Goal: Task Accomplishment & Management: Use online tool/utility

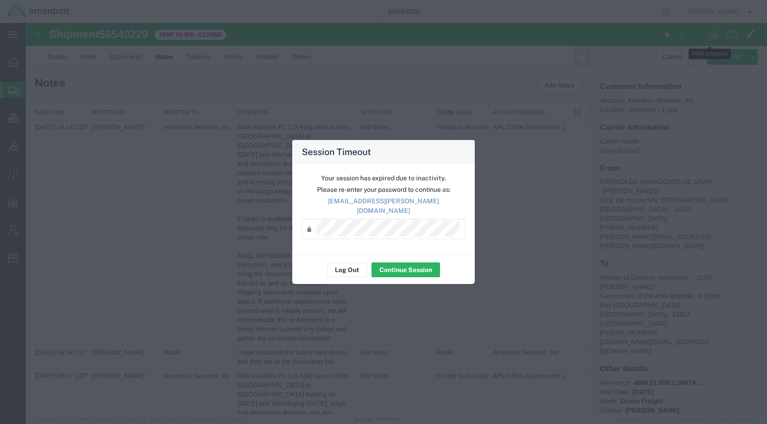
click at [346, 241] on div "Your session has expired due to inactivity. Please re-enter your password to co…" at bounding box center [383, 209] width 183 height 91
click at [350, 267] on button "Log Out" at bounding box center [347, 269] width 40 height 15
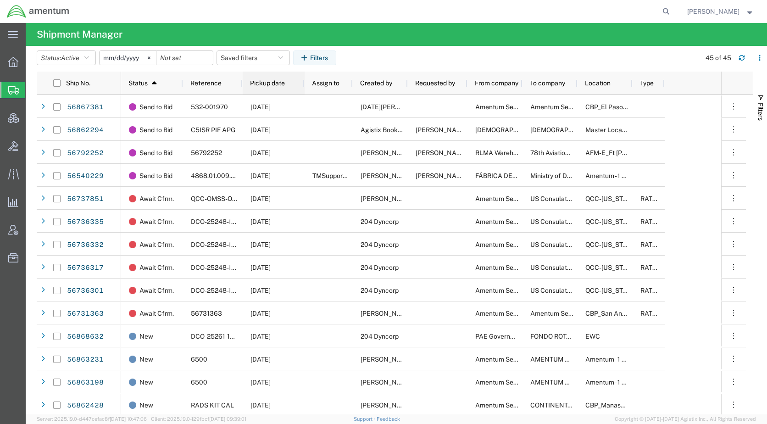
click at [256, 85] on span "Pickup date" at bounding box center [267, 82] width 35 height 7
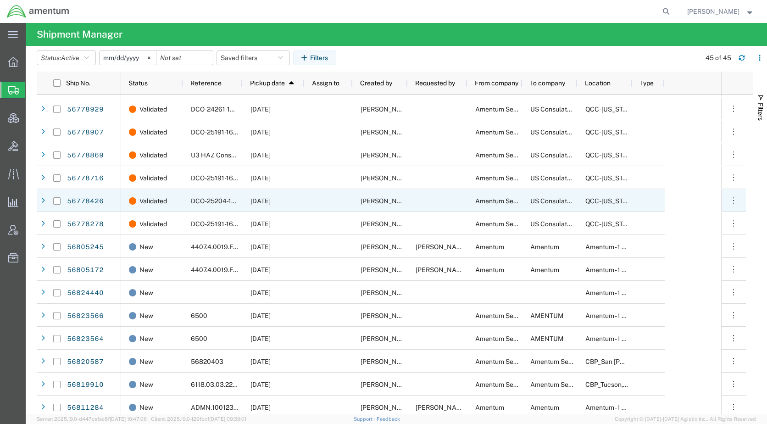
scroll to position [275, 0]
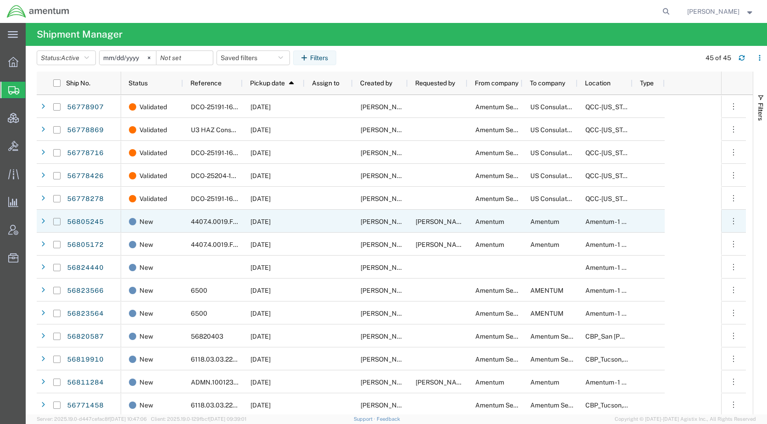
click at [58, 220] on input "Press Space to toggle row selection (unchecked)" at bounding box center [56, 221] width 7 height 7
checkbox input "true"
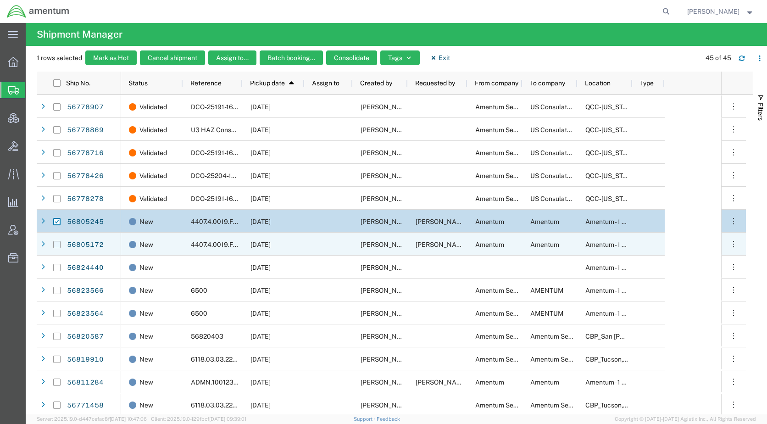
click at [57, 244] on input "Press Space to toggle row selection (unchecked)" at bounding box center [56, 244] width 7 height 7
checkbox input "true"
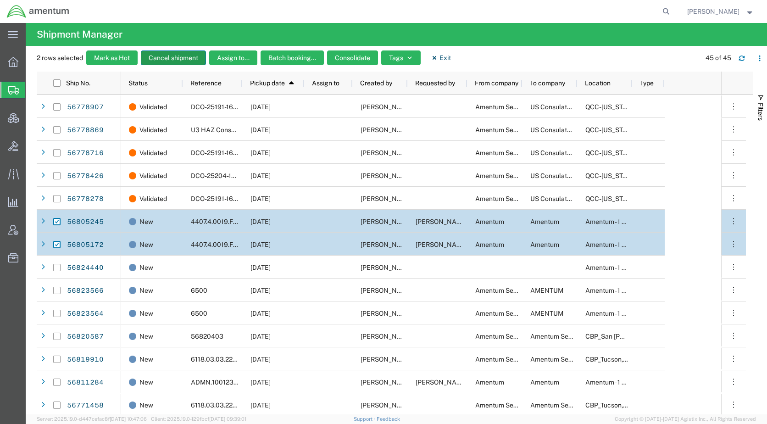
click at [182, 61] on button "Cancel shipment" at bounding box center [173, 57] width 65 height 15
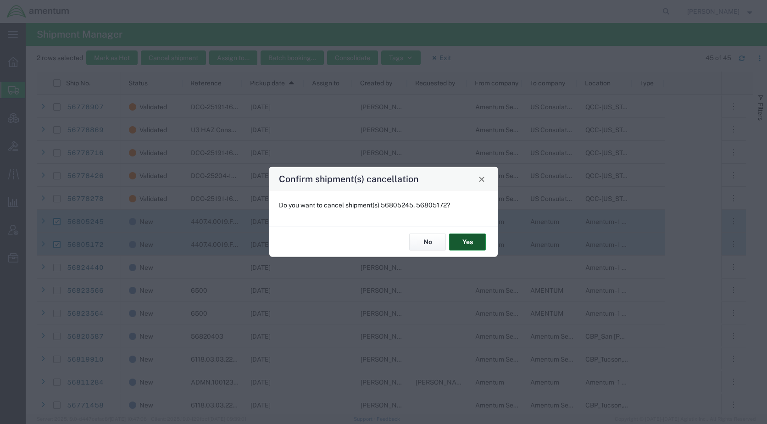
click at [462, 239] on button "Yes" at bounding box center [467, 241] width 37 height 17
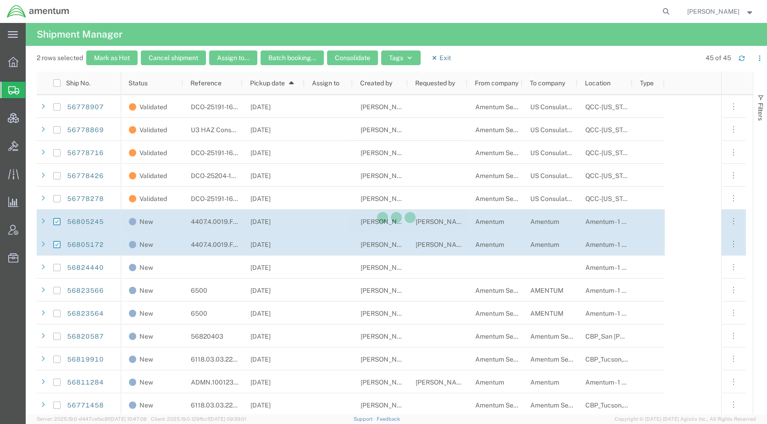
checkbox input "false"
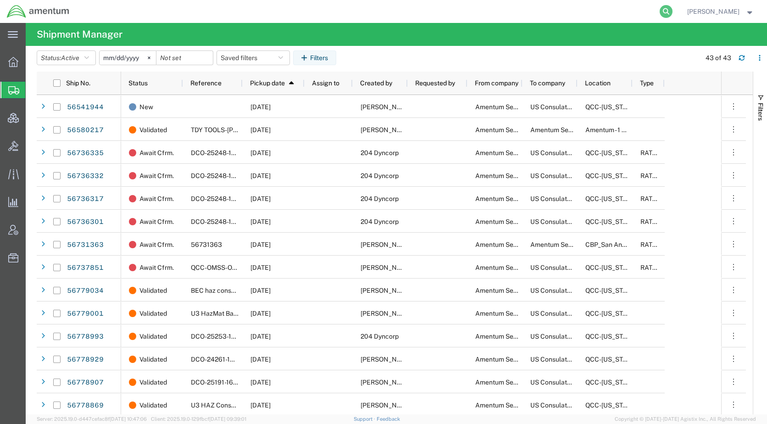
click at [672, 10] on icon at bounding box center [666, 11] width 13 height 13
paste input "56462149"
type input "56462149"
click at [672, 12] on icon at bounding box center [666, 11] width 13 height 13
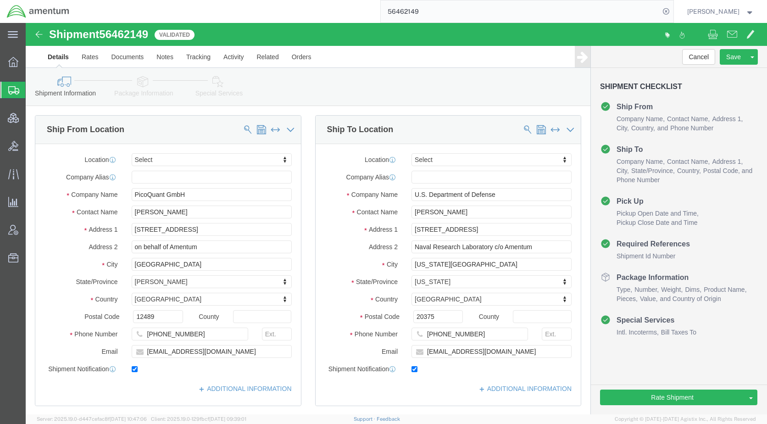
select select
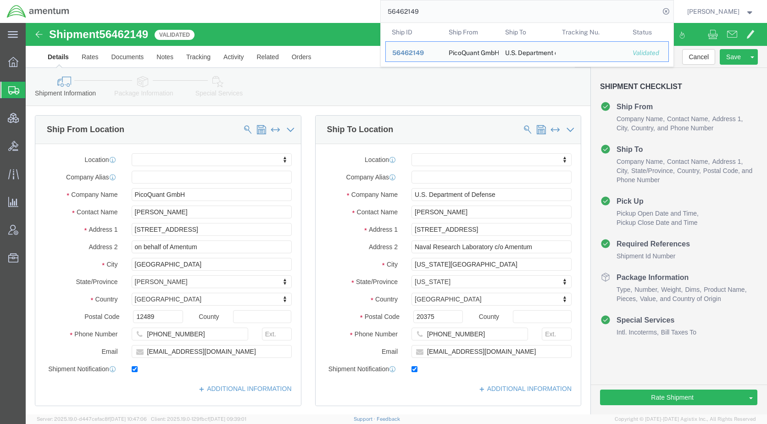
click at [33, 87] on span "Shipments" at bounding box center [28, 90] width 7 height 18
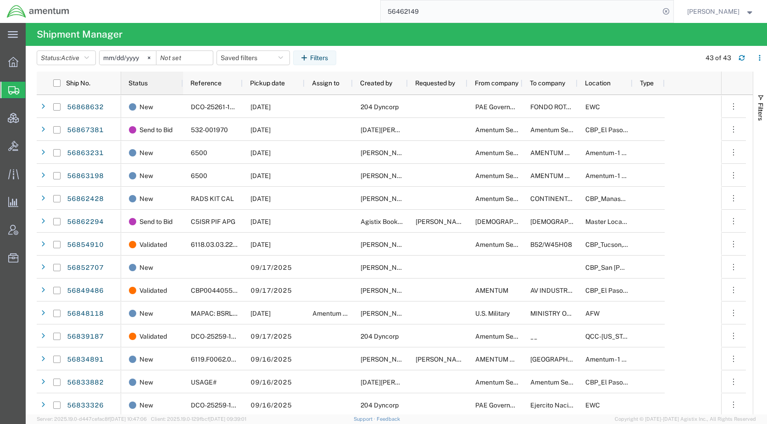
click at [142, 85] on span "Status" at bounding box center [137, 82] width 19 height 7
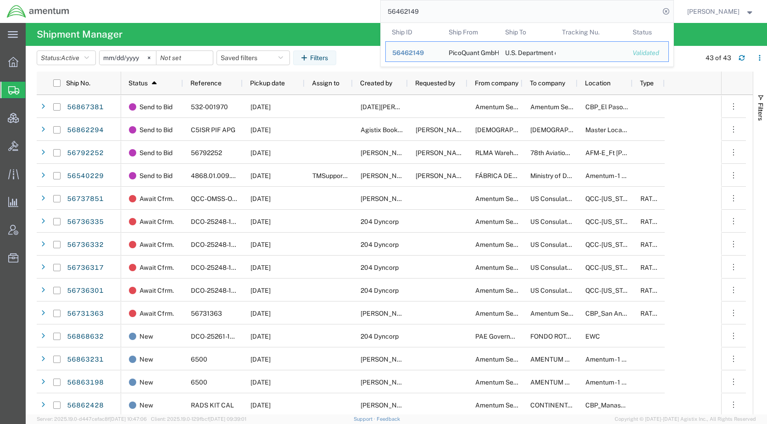
drag, startPoint x: 455, startPoint y: 11, endPoint x: 404, endPoint y: 11, distance: 51.4
click at [404, 11] on input "56462149" at bounding box center [520, 11] width 279 height 22
paste input "875615"
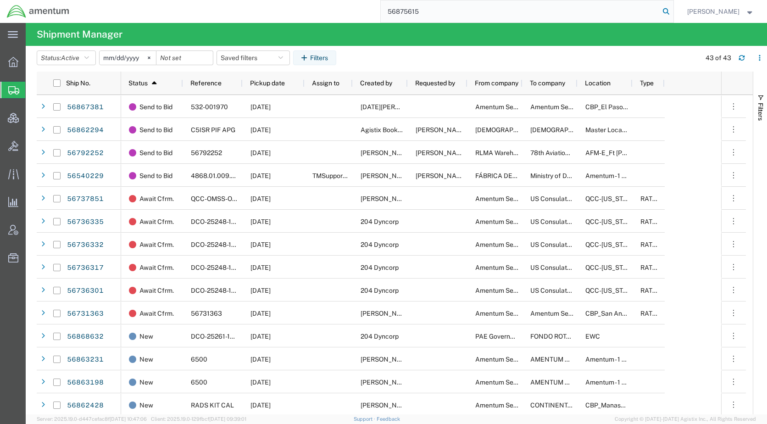
type input "56875615"
click at [672, 10] on icon at bounding box center [666, 11] width 13 height 13
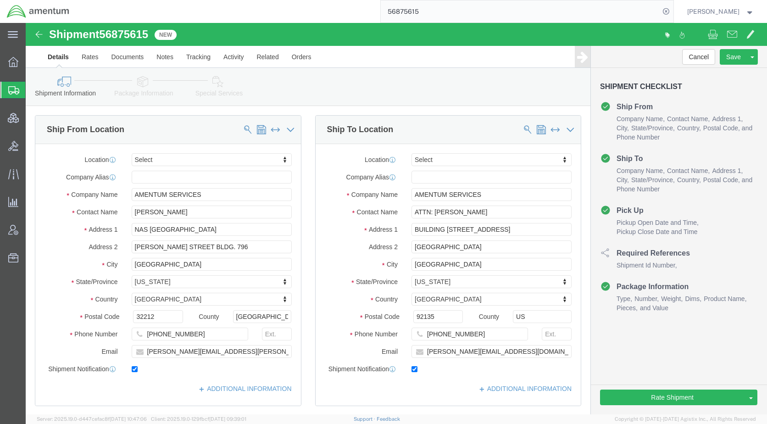
select select
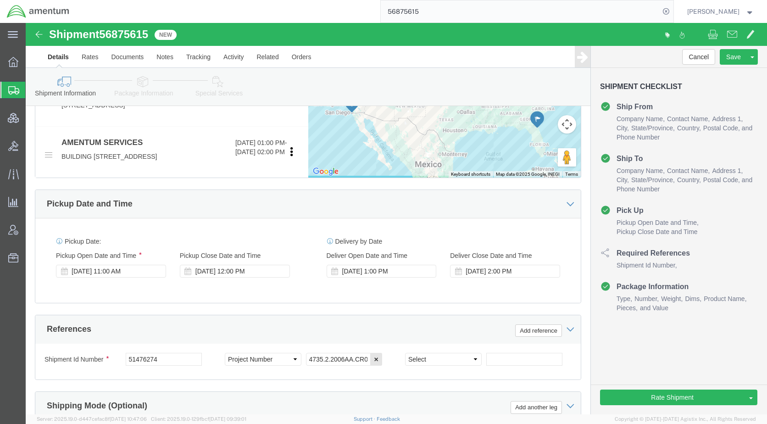
scroll to position [550, 0]
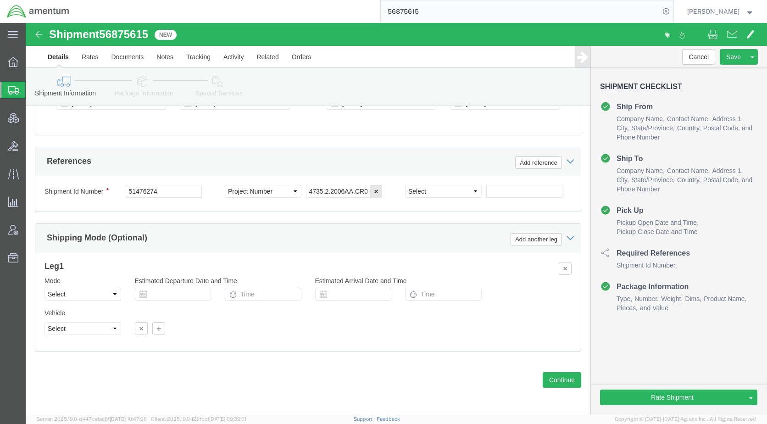
click icon
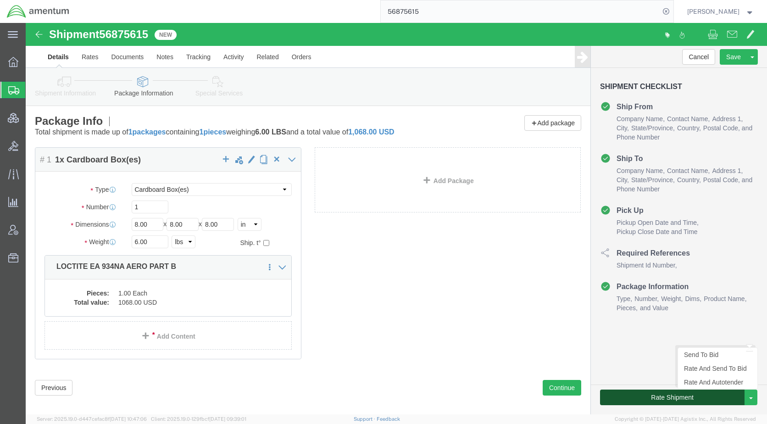
click button "Rate Shipment"
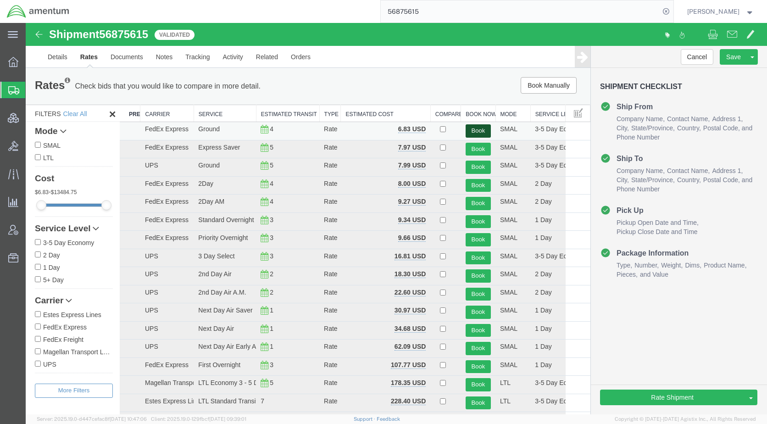
click at [469, 130] on button "Book" at bounding box center [478, 130] width 25 height 13
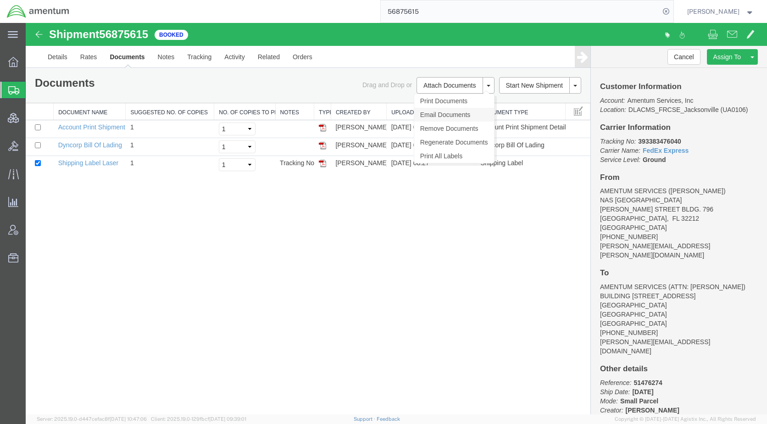
click at [433, 115] on link "Email Documents" at bounding box center [454, 115] width 80 height 14
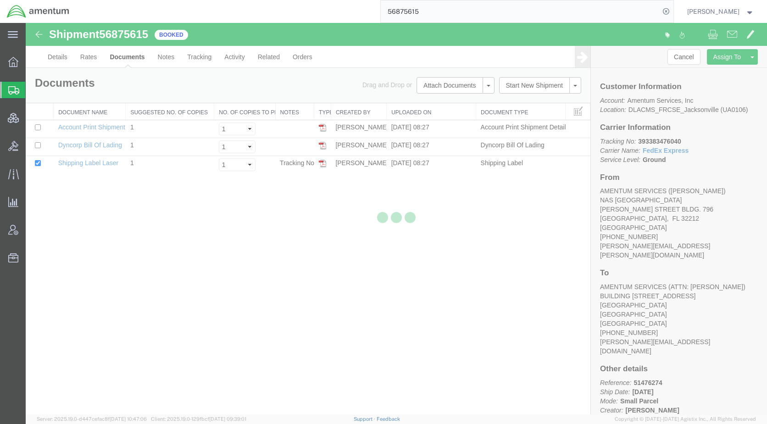
checkbox input "true"
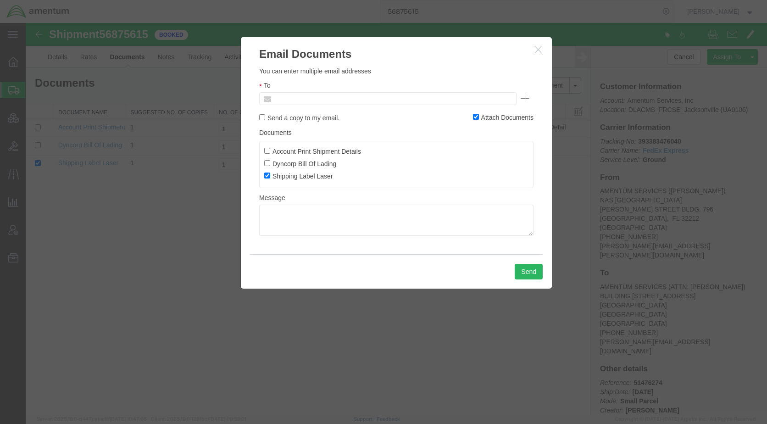
click at [341, 99] on input "text" at bounding box center [325, 99] width 107 height 12
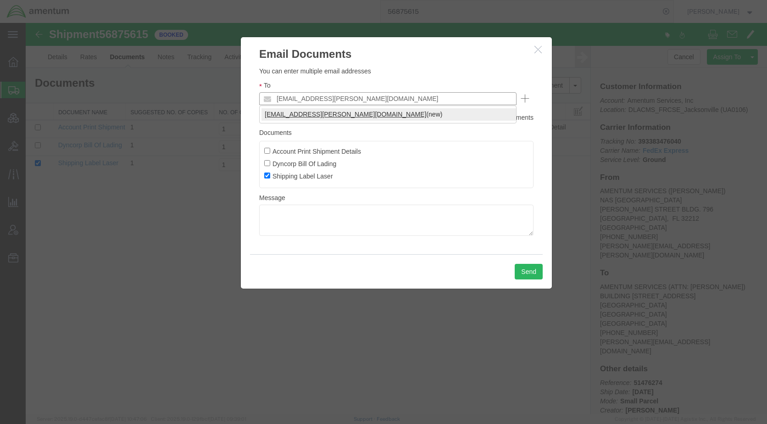
type input "[EMAIL_ADDRESS][PERSON_NAME][DOMAIN_NAME]"
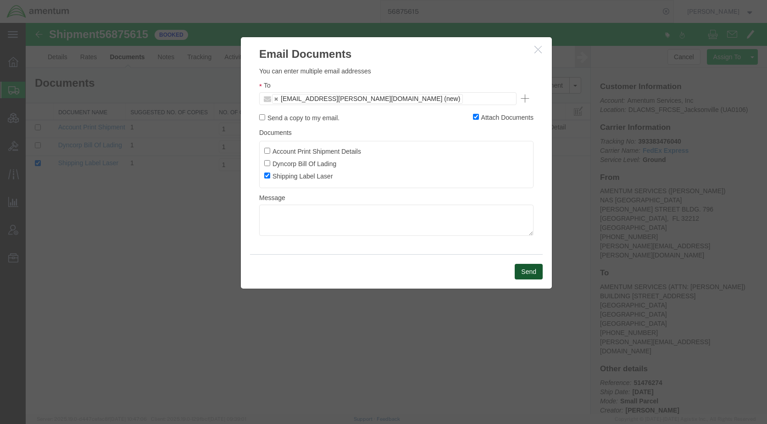
click at [523, 268] on button "Send" at bounding box center [529, 272] width 28 height 16
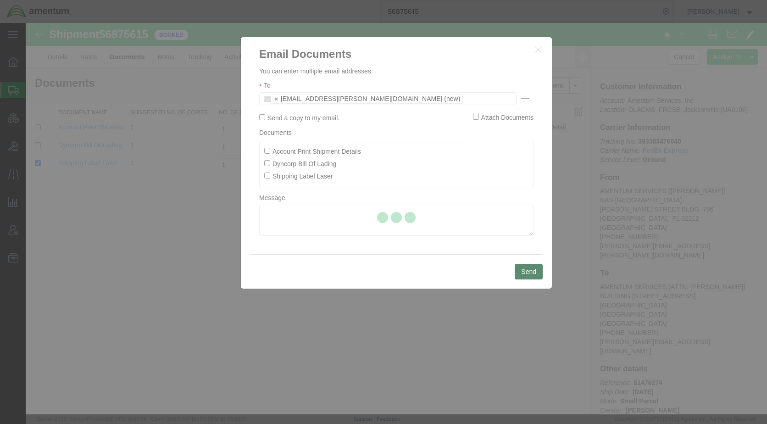
checkbox input "false"
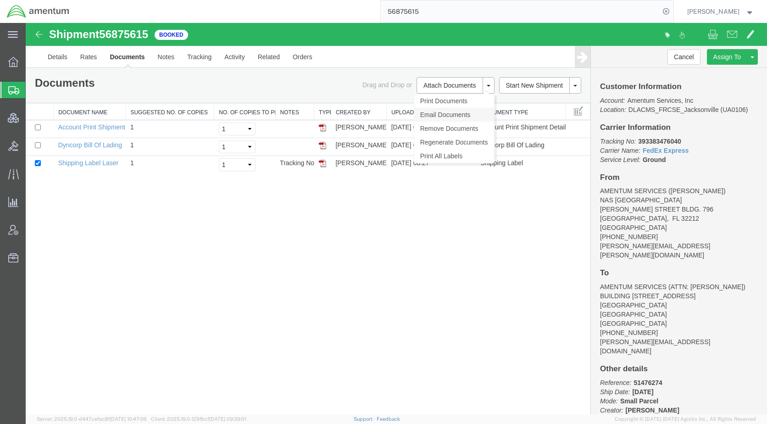
click at [444, 117] on link "Email Documents" at bounding box center [454, 115] width 80 height 14
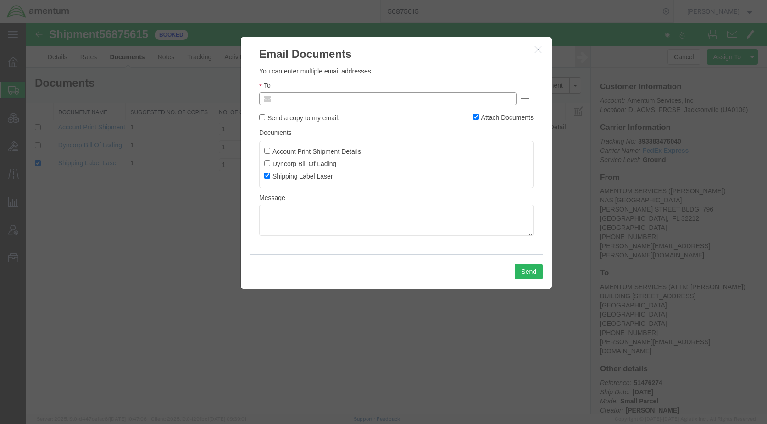
click at [328, 99] on input "text" at bounding box center [325, 99] width 107 height 12
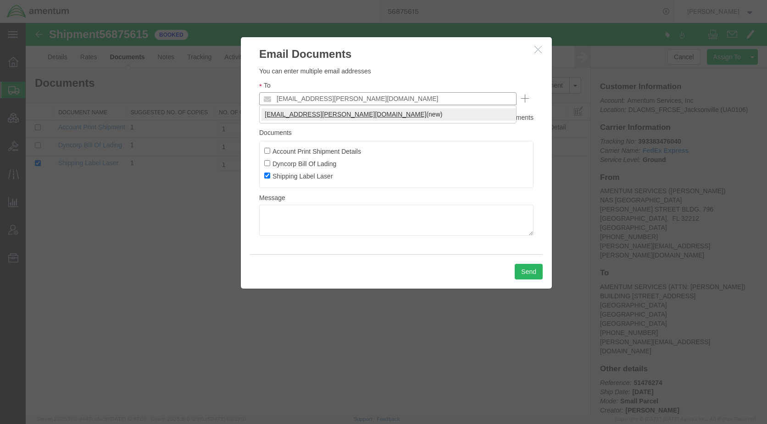
type input "[EMAIL_ADDRESS][PERSON_NAME][DOMAIN_NAME]"
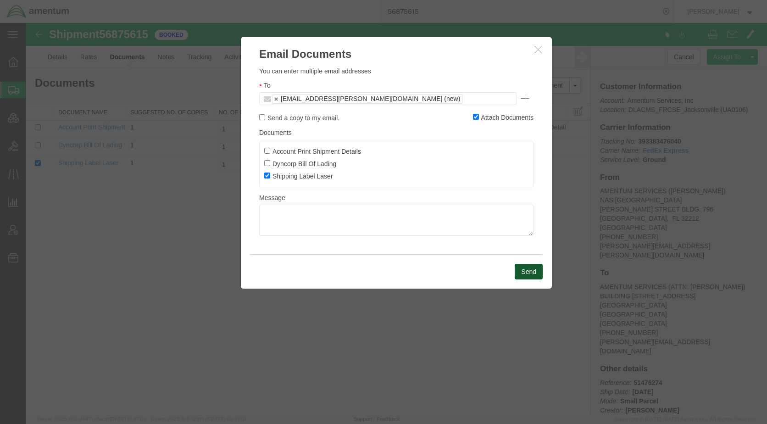
click at [521, 269] on button "Send" at bounding box center [529, 272] width 28 height 16
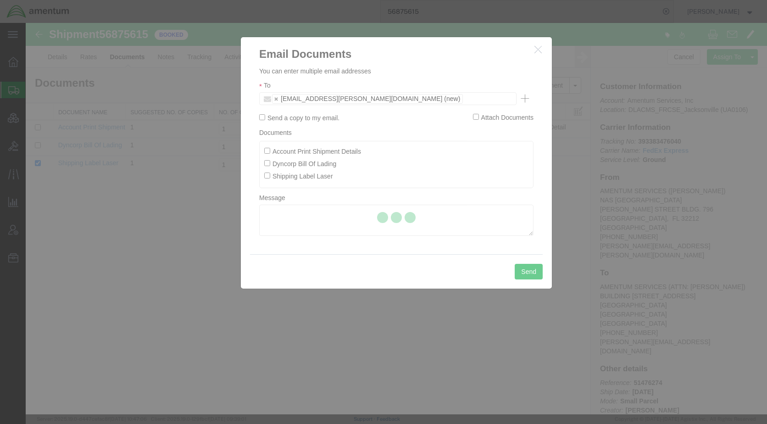
checkbox input "false"
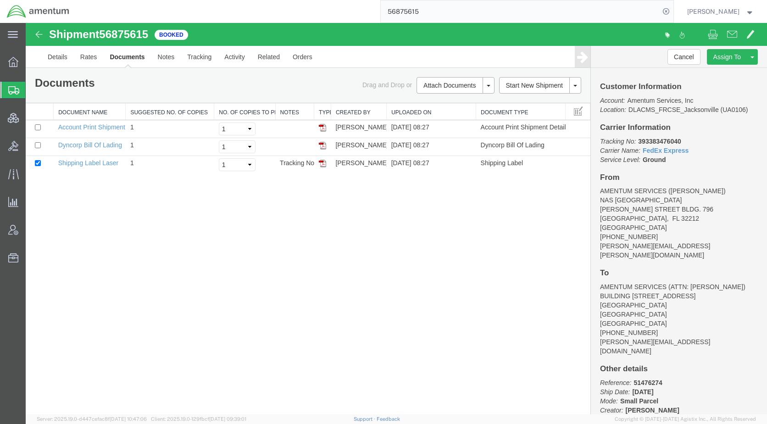
drag, startPoint x: 42, startPoint y: 89, endPoint x: 89, endPoint y: 137, distance: 68.1
click at [33, 89] on span "Shipments" at bounding box center [28, 90] width 7 height 18
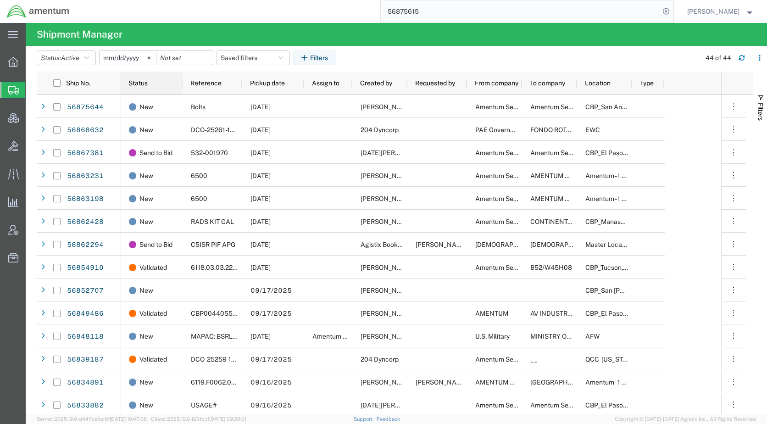
click at [143, 83] on span "Status" at bounding box center [137, 82] width 19 height 7
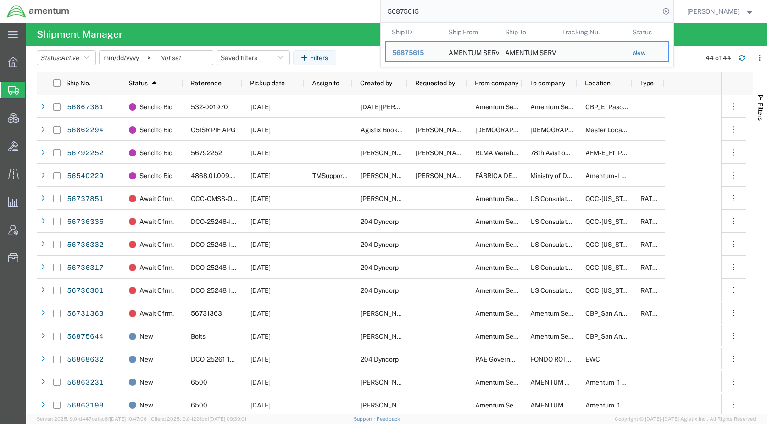
drag, startPoint x: 457, startPoint y: 13, endPoint x: 395, endPoint y: 16, distance: 61.5
click at [395, 16] on form "56875615 Ship ID Ship From Ship To Tracking Nu. Status Ship ID 56875615 Ship Fr…" at bounding box center [527, 11] width 294 height 23
paste input "916"
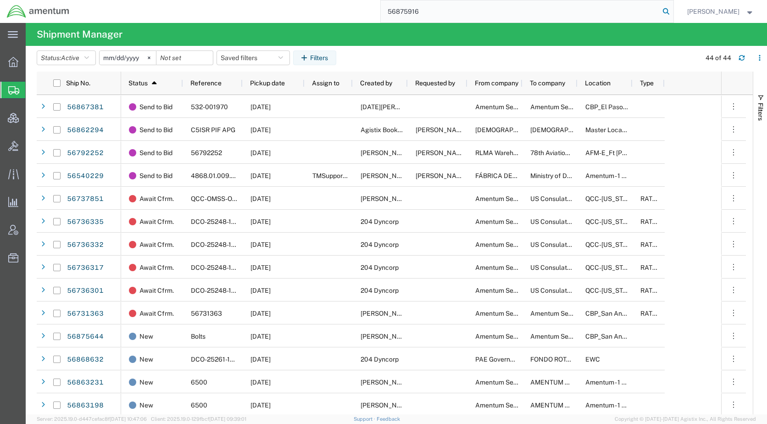
type input "56875916"
click at [672, 10] on icon at bounding box center [666, 11] width 13 height 13
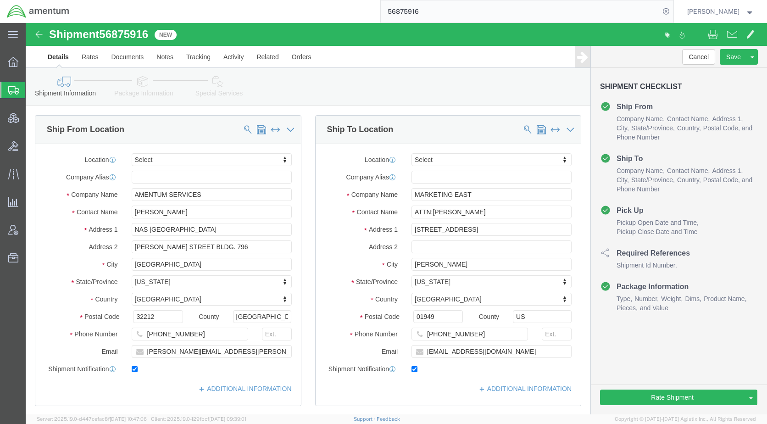
select select
click icon
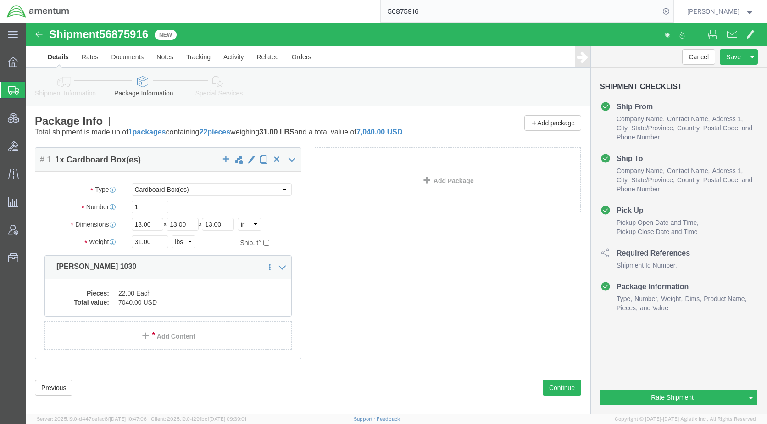
click link "Special Services"
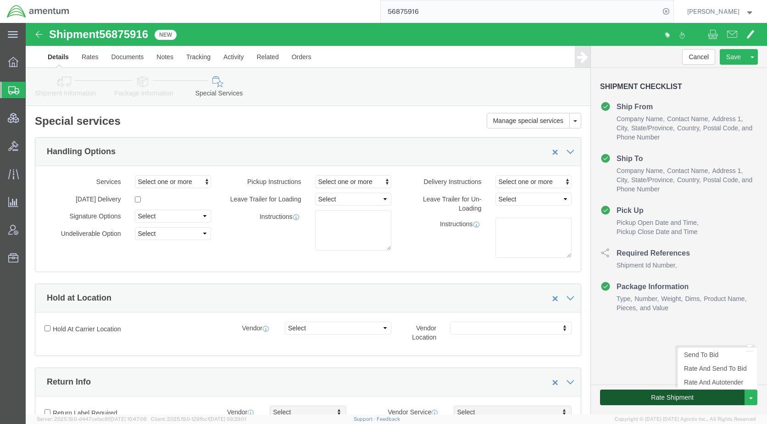
click button "Rate Shipment"
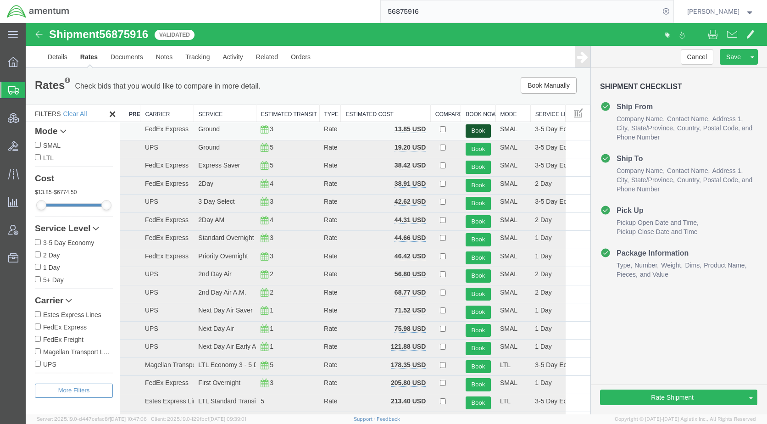
click at [469, 129] on button "Book" at bounding box center [478, 130] width 25 height 13
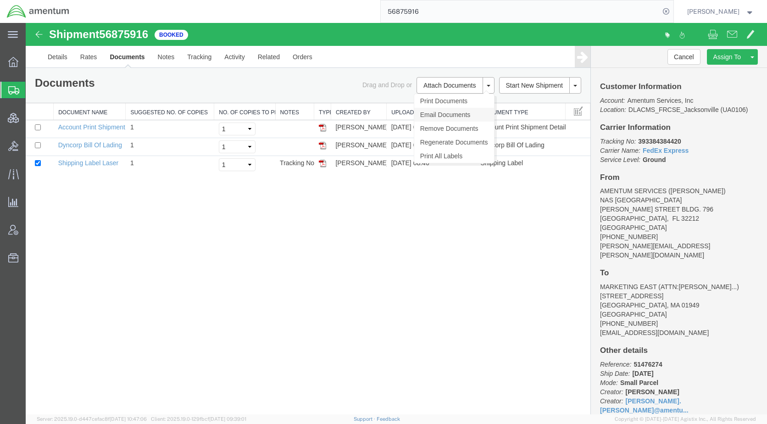
click at [458, 116] on link "Email Documents" at bounding box center [454, 115] width 80 height 14
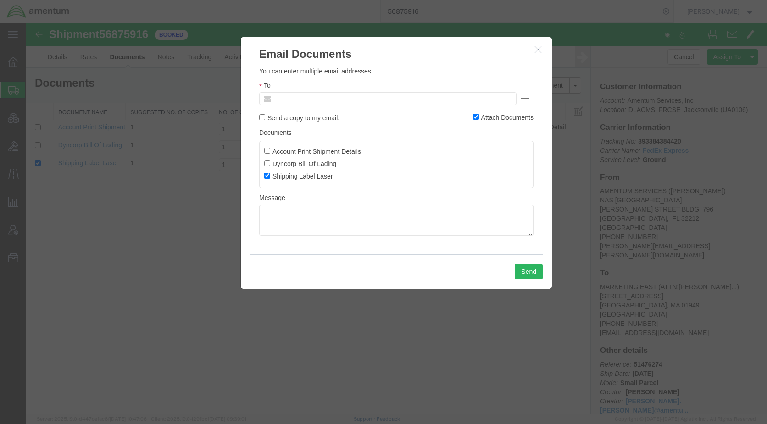
click at [339, 95] on input "text" at bounding box center [325, 99] width 107 height 12
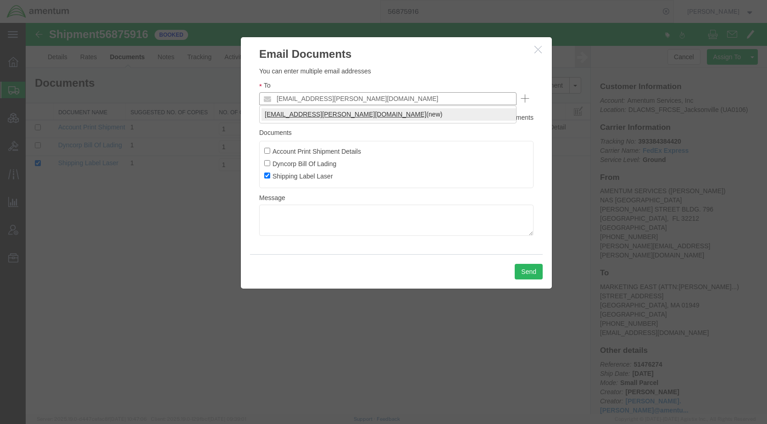
type input "[EMAIL_ADDRESS][PERSON_NAME][DOMAIN_NAME]"
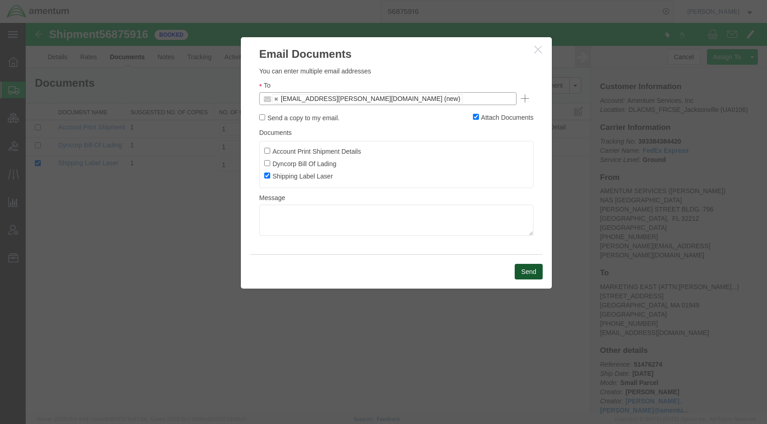
click at [519, 270] on button "Send" at bounding box center [529, 272] width 28 height 16
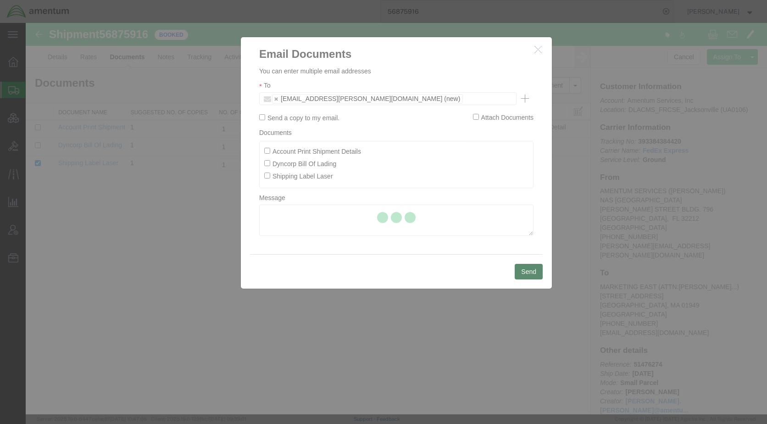
checkbox input "false"
